Goal: Information Seeking & Learning: Find contact information

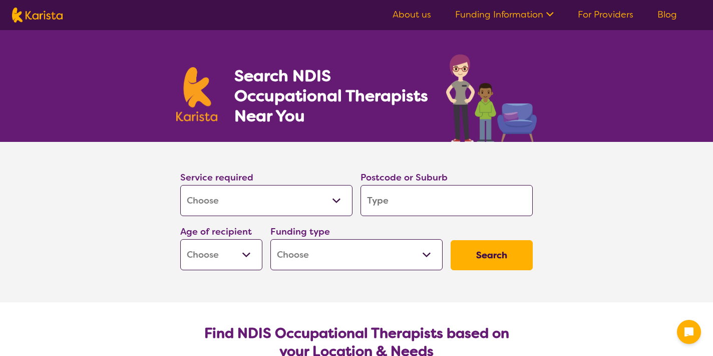
select select "[MEDICAL_DATA]"
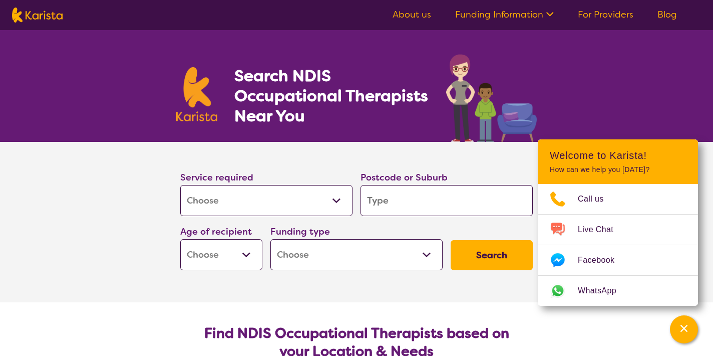
click at [386, 204] on input "search" at bounding box center [447, 200] width 172 height 31
type input "3"
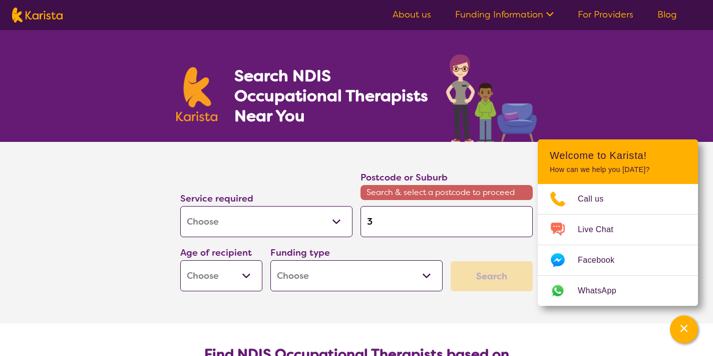
type input "38"
type input "381"
type input "3818"
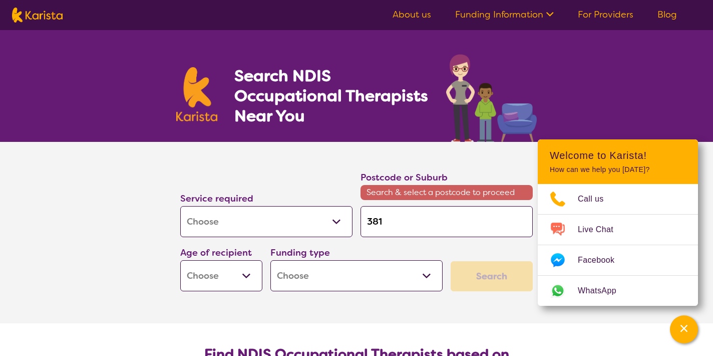
type input "3818"
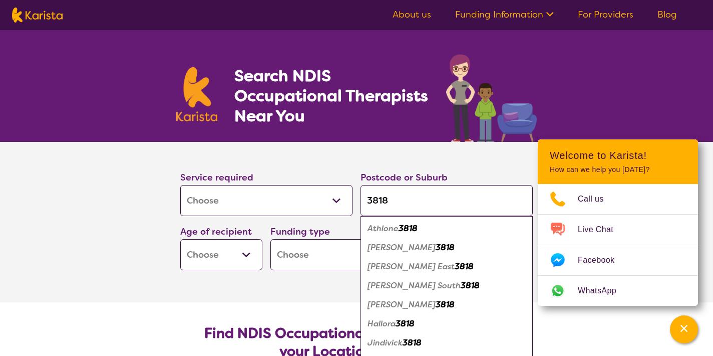
type input "3818"
click at [436, 245] on em "3818" at bounding box center [445, 247] width 19 height 11
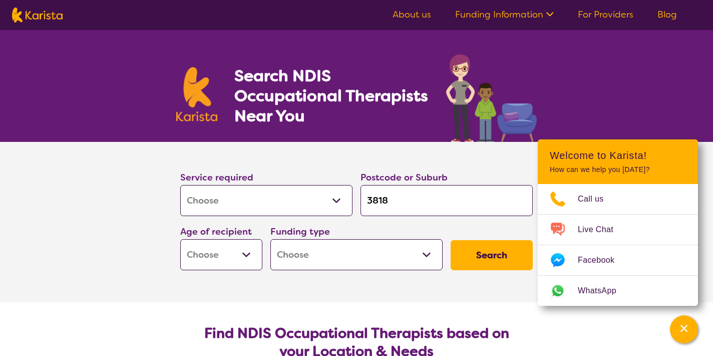
select select "EC"
select select "NDIS"
click at [491, 256] on button "Search" at bounding box center [492, 255] width 82 height 30
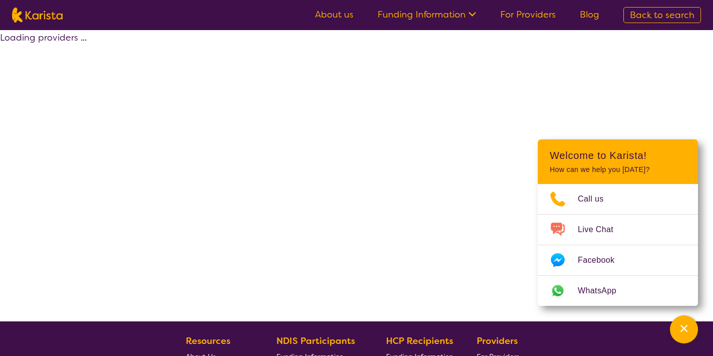
select select "by_score"
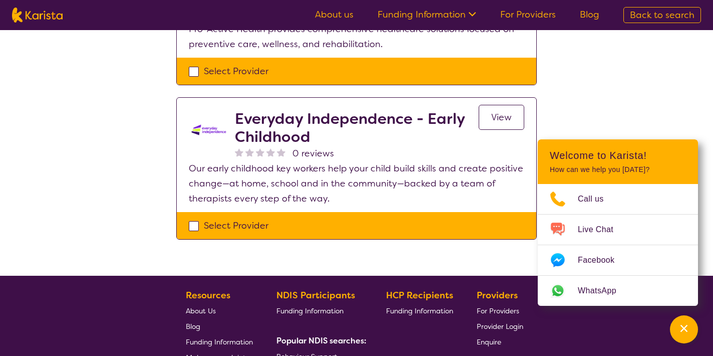
scroll to position [313, 0]
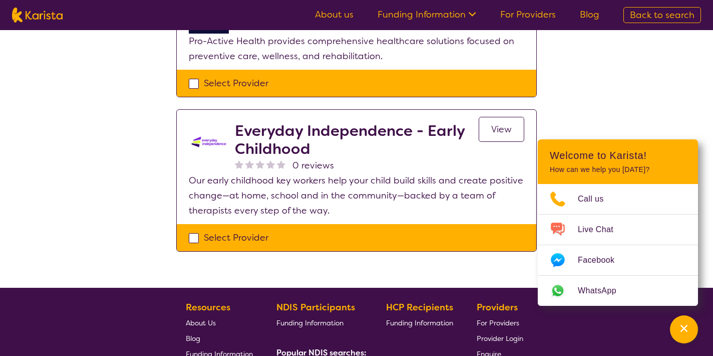
click at [496, 129] on span "View" at bounding box center [501, 129] width 21 height 12
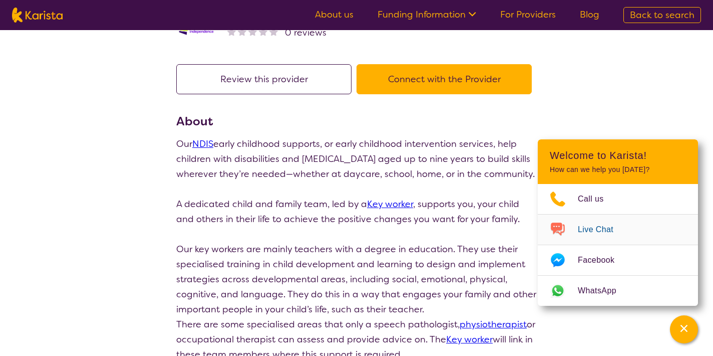
scroll to position [53, 0]
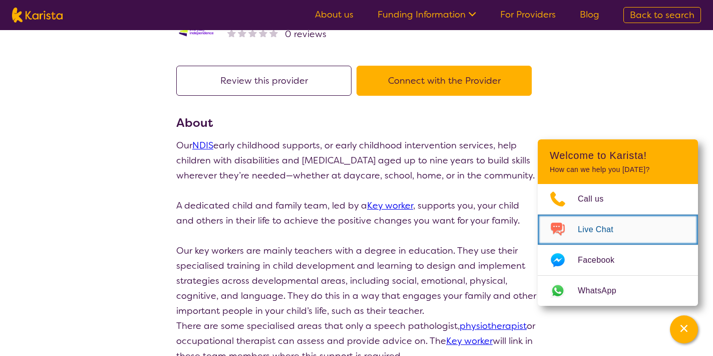
click at [588, 229] on span "Live Chat" at bounding box center [602, 229] width 48 height 15
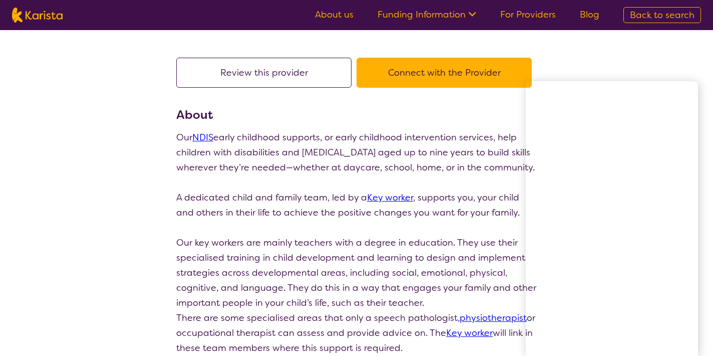
scroll to position [61, 0]
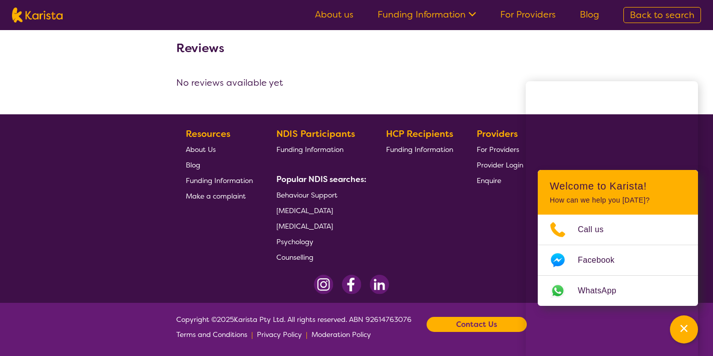
scroll to position [590, 0]
